Goal: Register for event/course

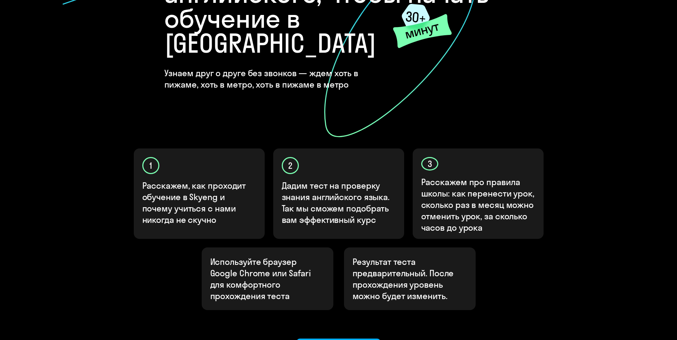
scroll to position [174, 0]
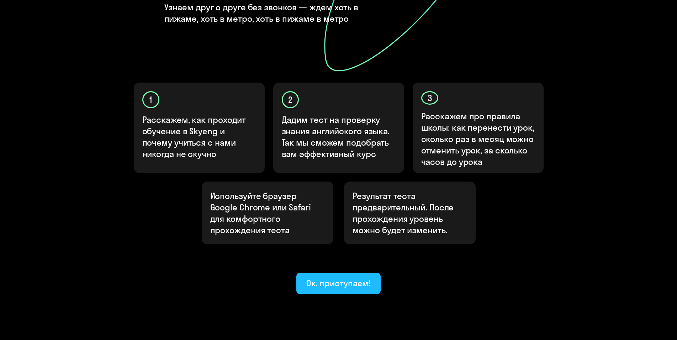
click at [346, 277] on div "Ок, приступаем!" at bounding box center [338, 282] width 65 height 11
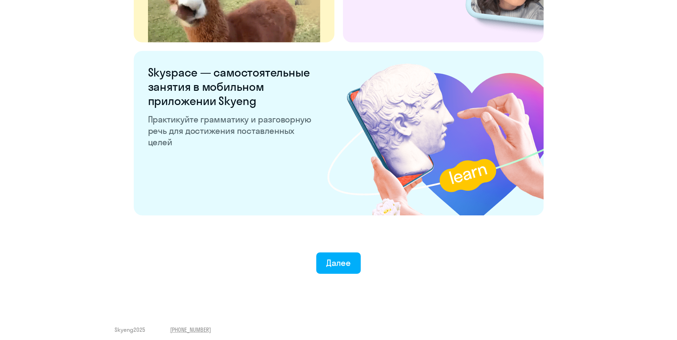
scroll to position [1309, 0]
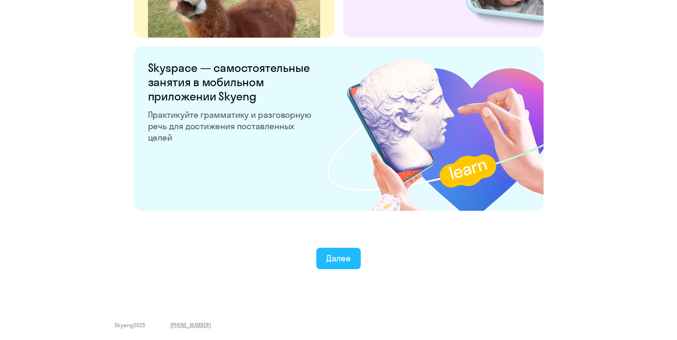
click at [327, 262] on div "Далее" at bounding box center [338, 257] width 25 height 11
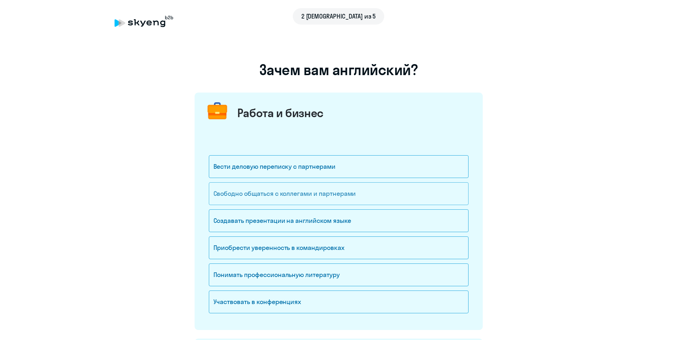
click at [312, 200] on div "Свободно общаться с коллегами и партнерами" at bounding box center [339, 193] width 260 height 23
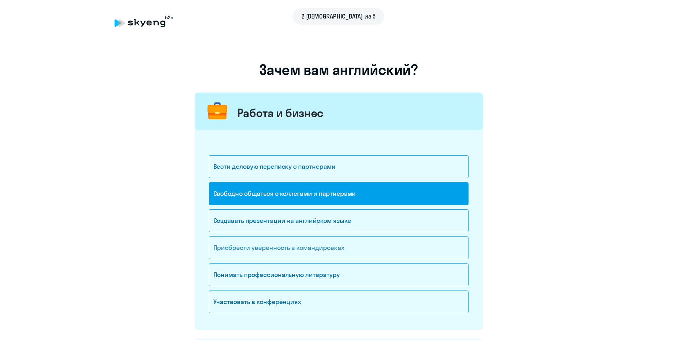
click at [316, 252] on div "Приобрести уверенность в командировках" at bounding box center [339, 247] width 260 height 23
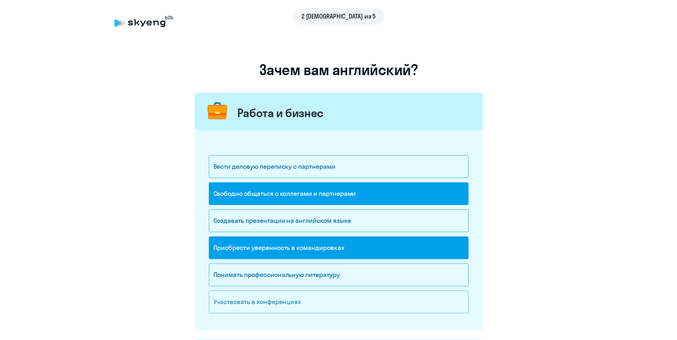
click at [310, 303] on div "Участвовать в конференциях" at bounding box center [339, 301] width 260 height 23
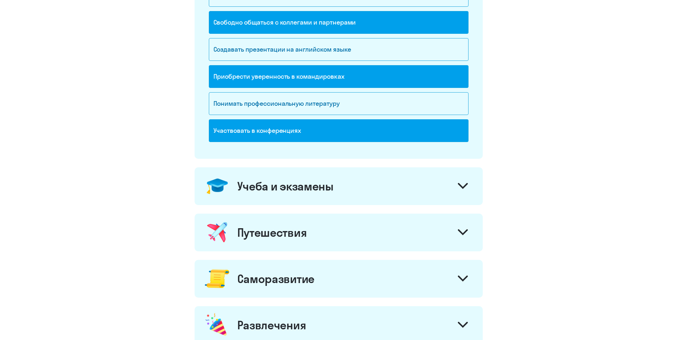
scroll to position [181, 0]
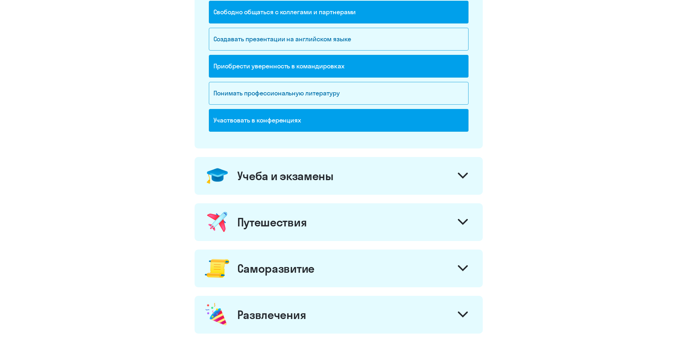
click at [440, 175] on div "Учеба и экзамены" at bounding box center [339, 176] width 288 height 38
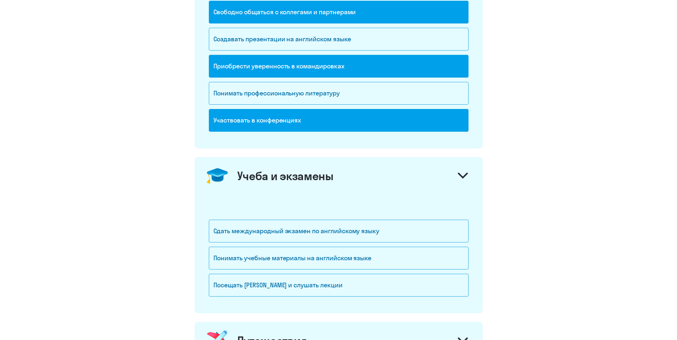
click at [442, 174] on div "Учеба и экзамены" at bounding box center [339, 176] width 288 height 38
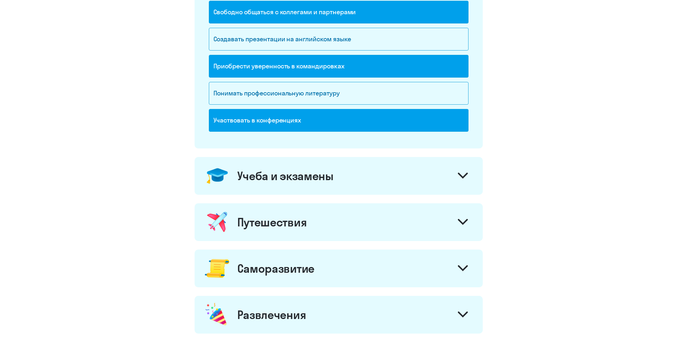
click at [436, 224] on div "Путешествия" at bounding box center [339, 222] width 288 height 38
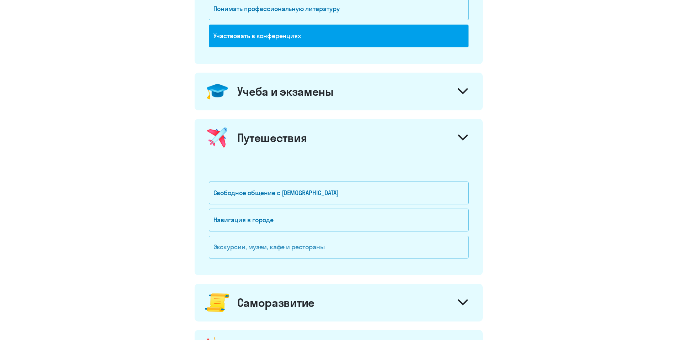
scroll to position [290, 0]
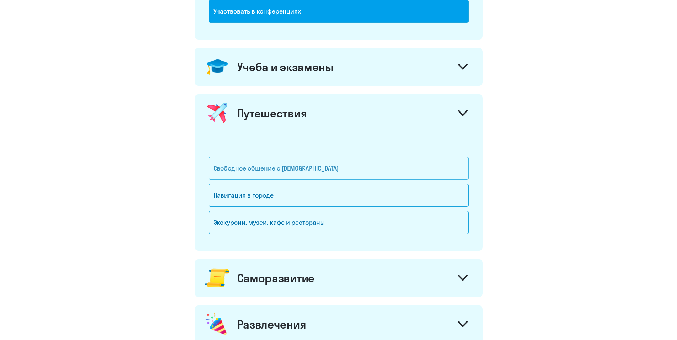
click at [319, 171] on div "Свободное общение с [DEMOGRAPHIC_DATA]" at bounding box center [339, 168] width 260 height 23
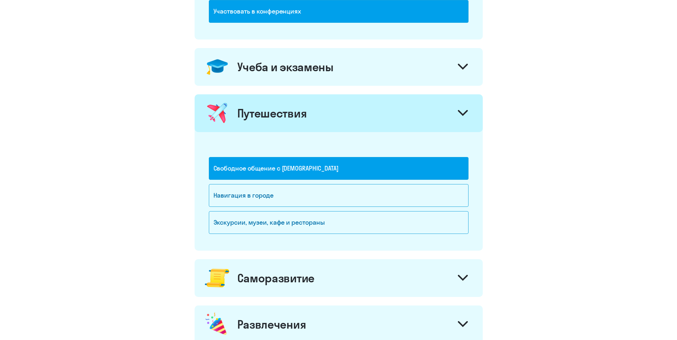
click at [450, 114] on div "Путешествия" at bounding box center [339, 113] width 288 height 38
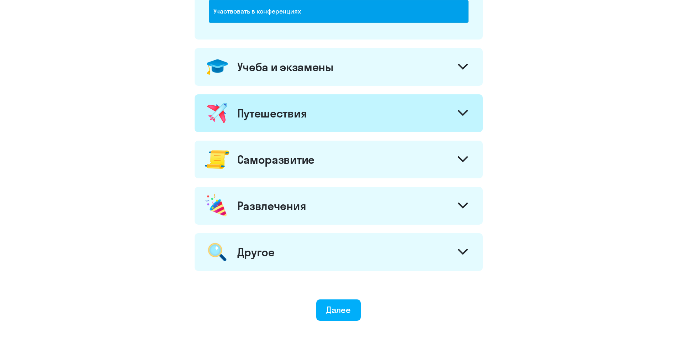
click at [370, 167] on div "Саморазвитие" at bounding box center [339, 159] width 288 height 38
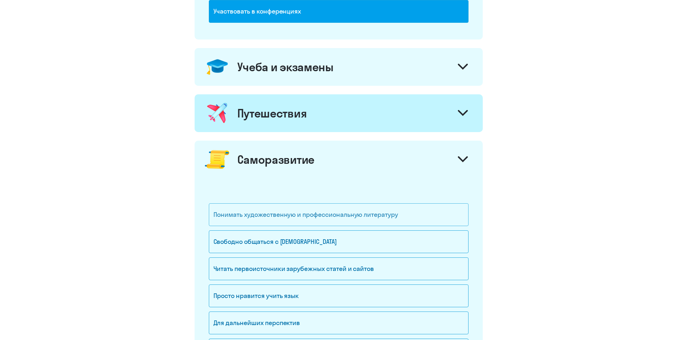
click at [393, 211] on div "Понимать художественную и профессиональную литературу" at bounding box center [339, 214] width 260 height 23
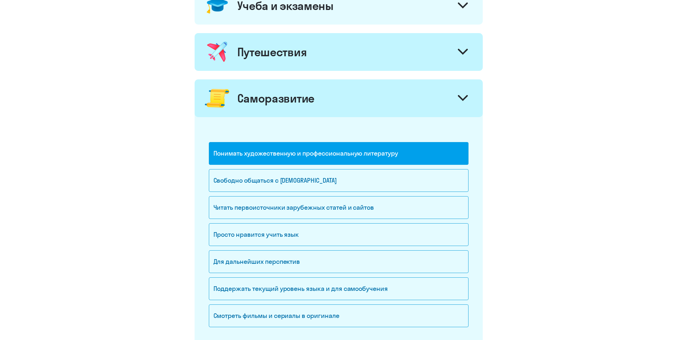
scroll to position [363, 0]
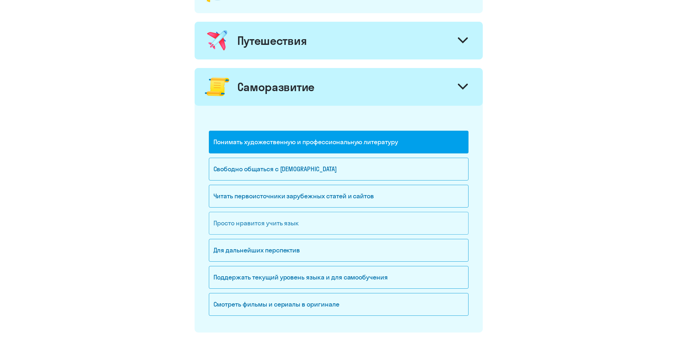
click at [348, 226] on div "Просто нравится учить язык" at bounding box center [339, 223] width 260 height 23
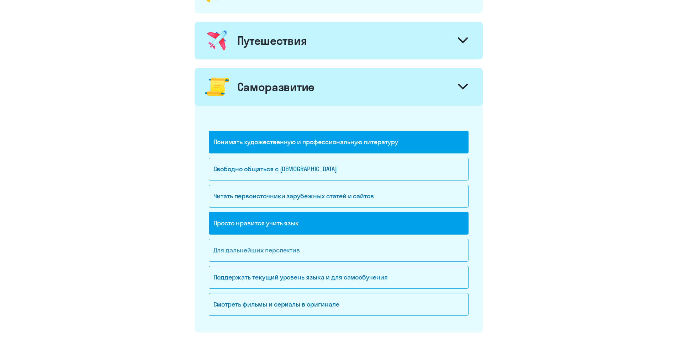
click at [358, 254] on div "Для дальнейших перспектив" at bounding box center [339, 250] width 260 height 23
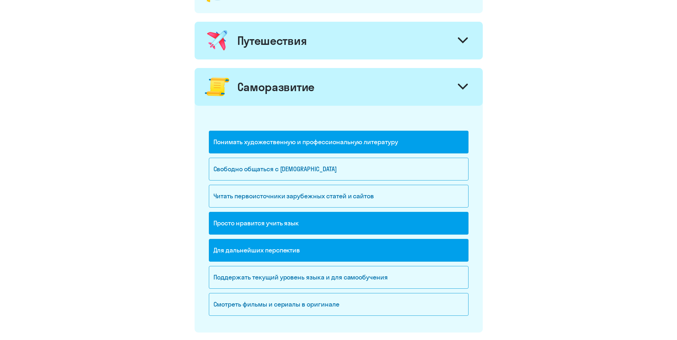
click at [458, 86] on icon at bounding box center [463, 87] width 10 height 6
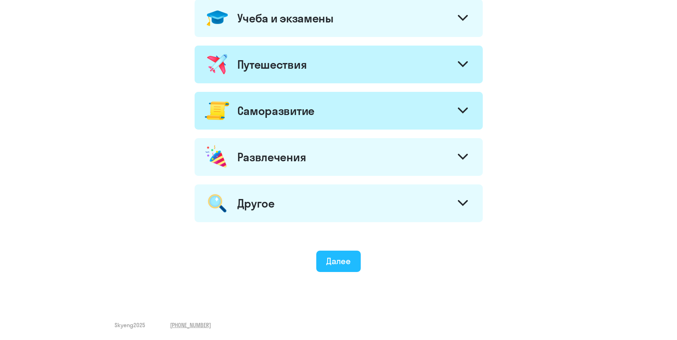
click at [336, 257] on div "Далее" at bounding box center [338, 260] width 25 height 11
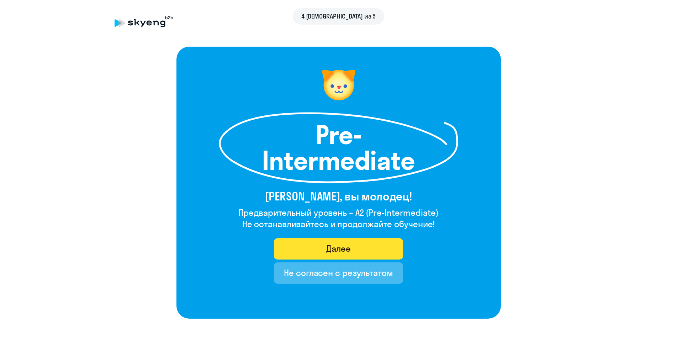
click at [366, 245] on button "Далее" at bounding box center [338, 248] width 129 height 21
